Goal: Obtain resource: Obtain resource

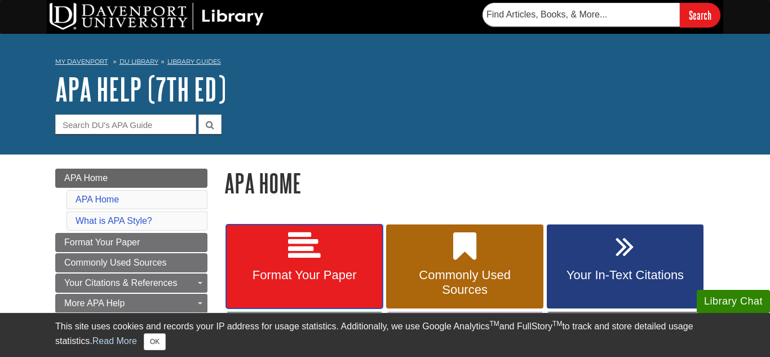
click at [357, 243] on link "Format Your Paper" at bounding box center [304, 266] width 157 height 85
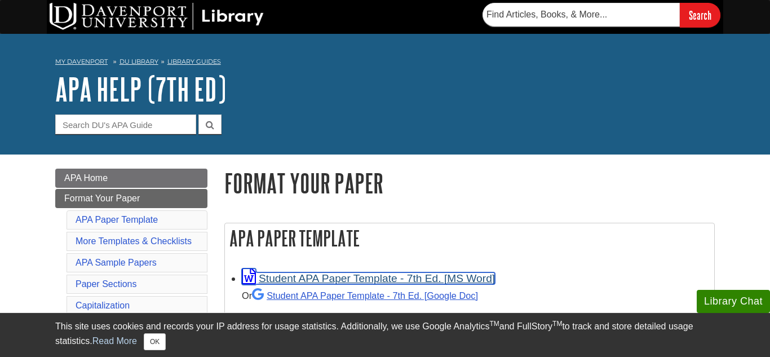
click at [353, 279] on link "Student APA Paper Template - 7th Ed. [MS Word]" at bounding box center [368, 278] width 253 height 12
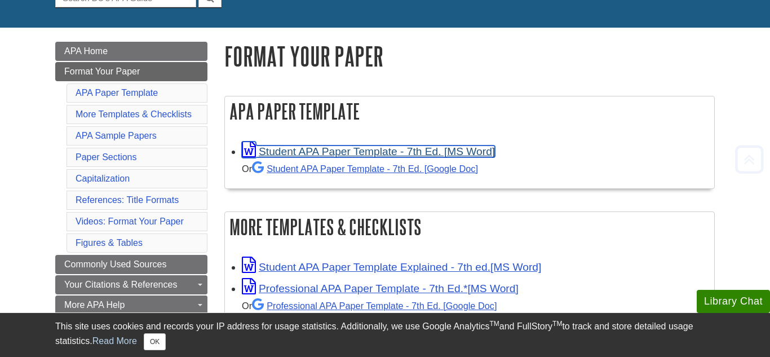
scroll to position [130, 0]
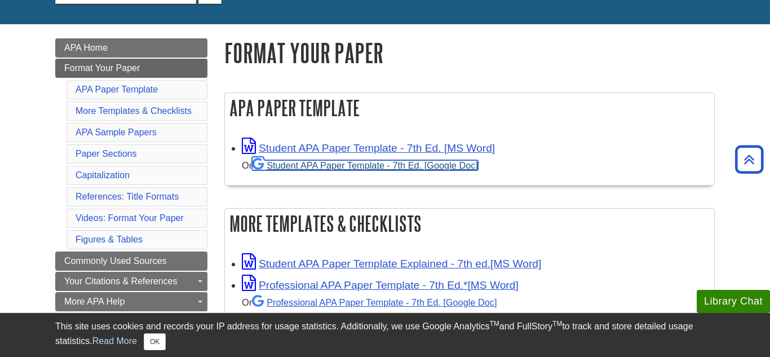
click at [358, 163] on link "Student APA Paper Template - 7th Ed. [Google Doc]" at bounding box center [365, 165] width 226 height 10
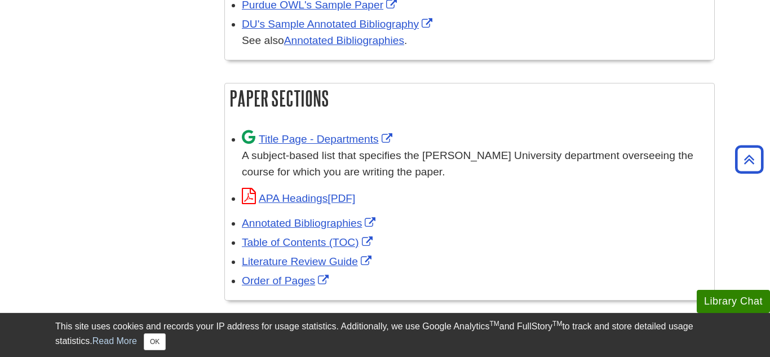
scroll to position [671, 0]
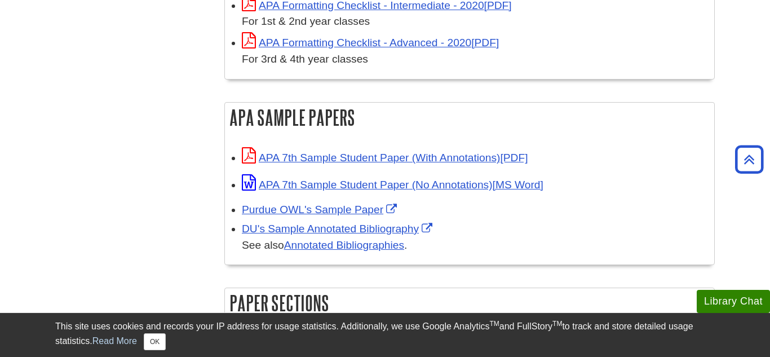
scroll to position [467, 0]
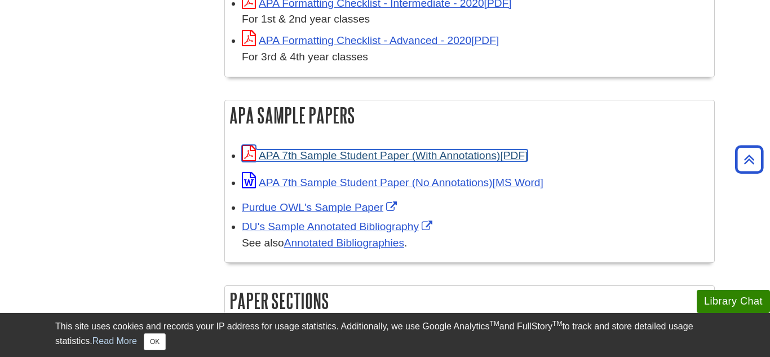
click at [442, 153] on link "APA 7th Sample Student Paper (With Annotations)" at bounding box center [385, 155] width 286 height 12
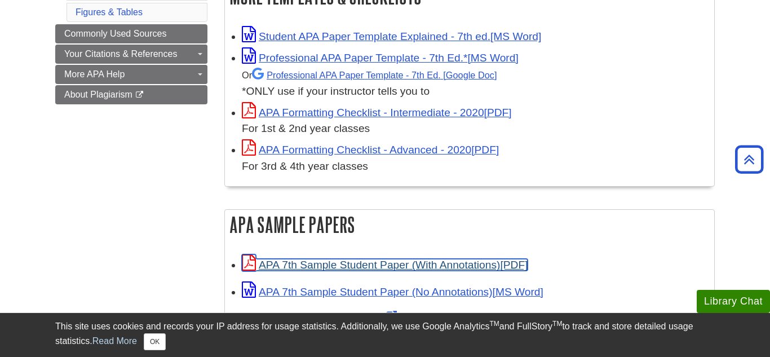
scroll to position [356, 0]
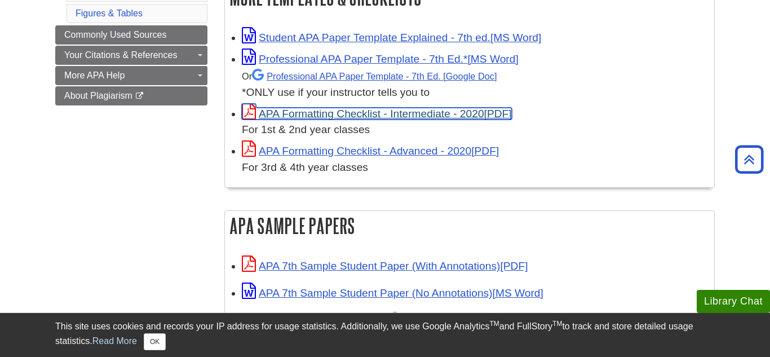
click at [417, 109] on link "APA Formatting Checklist - Intermediate - 2020" at bounding box center [377, 114] width 270 height 12
